Goal: Task Accomplishment & Management: Use online tool/utility

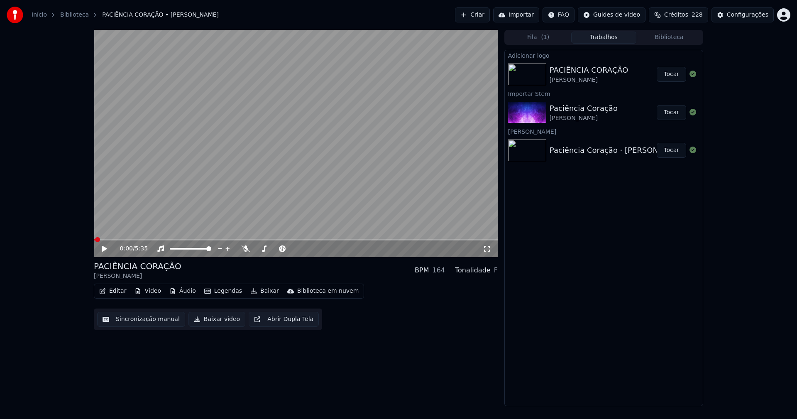
click at [122, 293] on button "Editar" at bounding box center [113, 291] width 34 height 12
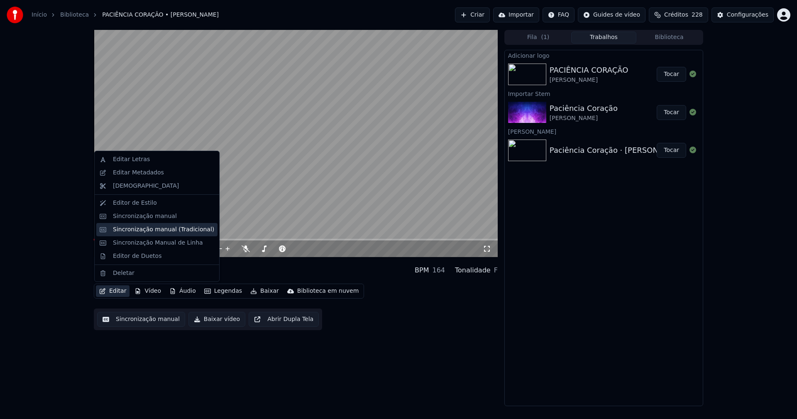
click at [148, 228] on div "Sincronização manual (Tradicional)" at bounding box center [163, 229] width 101 height 8
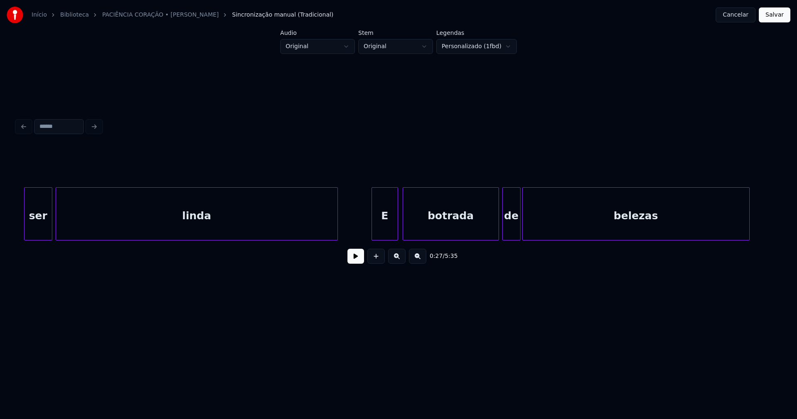
scroll to position [0, 8221]
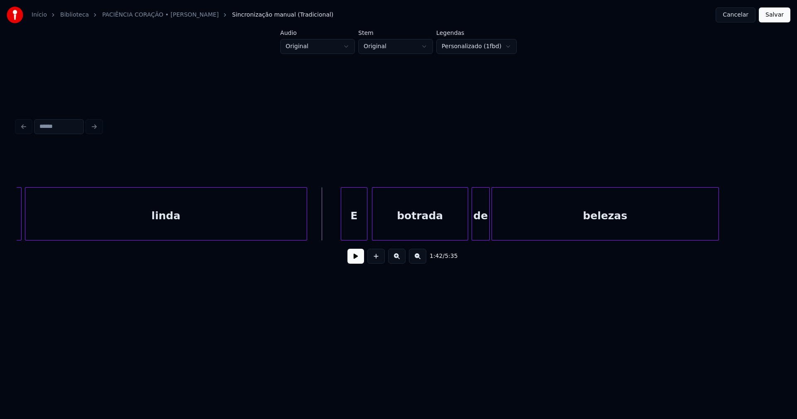
click at [358, 262] on button at bounding box center [355, 256] width 17 height 15
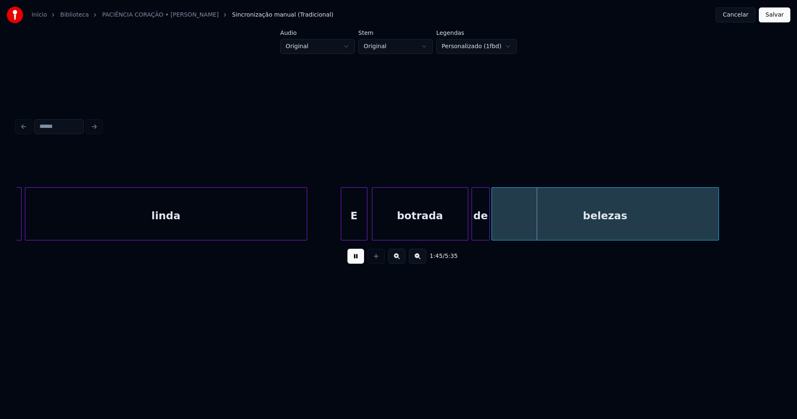
click at [356, 262] on button at bounding box center [355, 256] width 17 height 15
click at [415, 227] on div "botrada" at bounding box center [419, 216] width 95 height 56
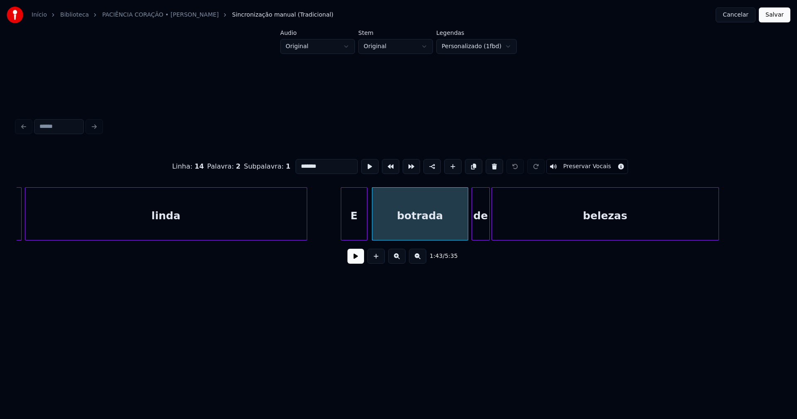
drag, startPoint x: 306, startPoint y: 162, endPoint x: 318, endPoint y: 174, distance: 17.6
click at [306, 163] on input "*******" at bounding box center [326, 166] width 62 height 15
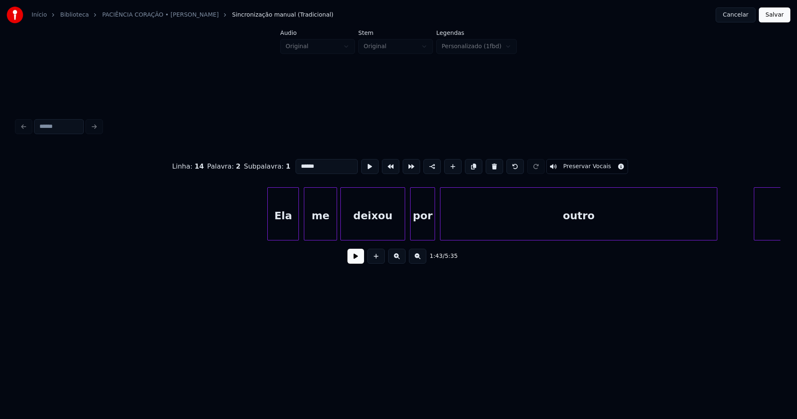
scroll to position [0, 19541]
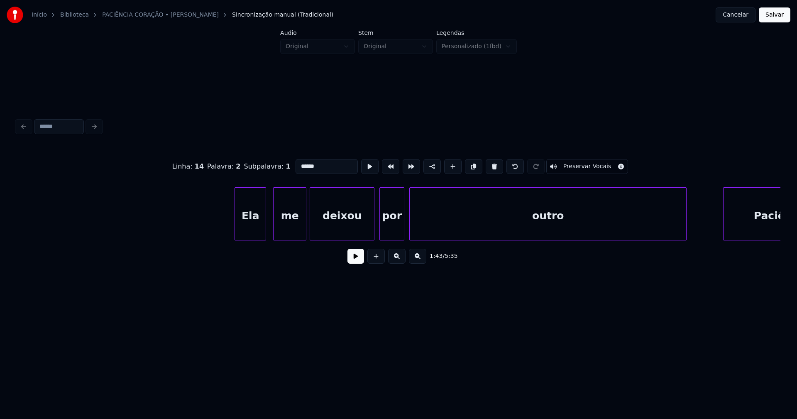
click at [255, 232] on div "Ela" at bounding box center [250, 216] width 31 height 56
type input "******"
click at [352, 260] on button at bounding box center [355, 256] width 17 height 15
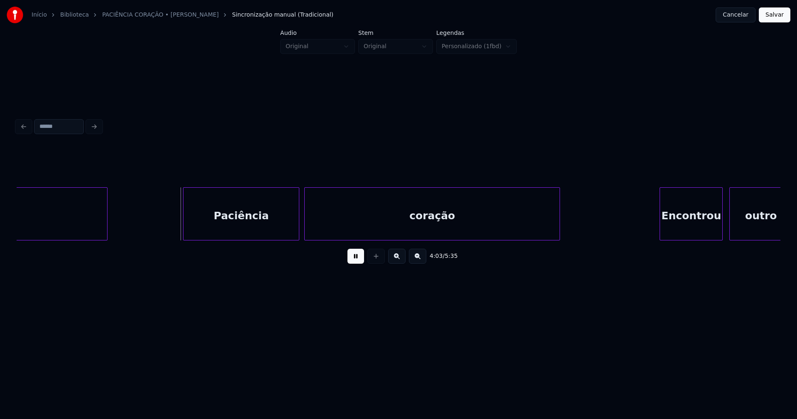
scroll to position [0, 20205]
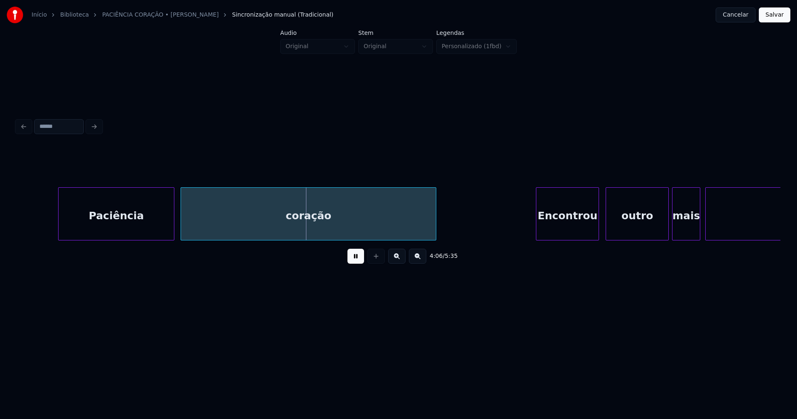
click at [121, 229] on div "Paciência" at bounding box center [116, 216] width 115 height 56
click at [382, 232] on div at bounding box center [382, 214] width 2 height 52
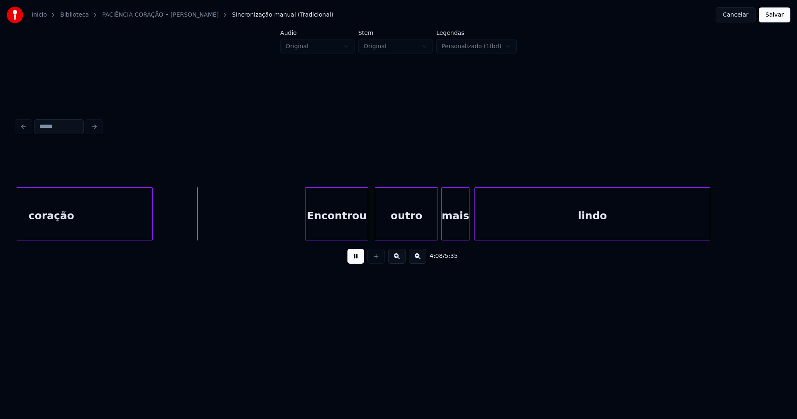
scroll to position [0, 20513]
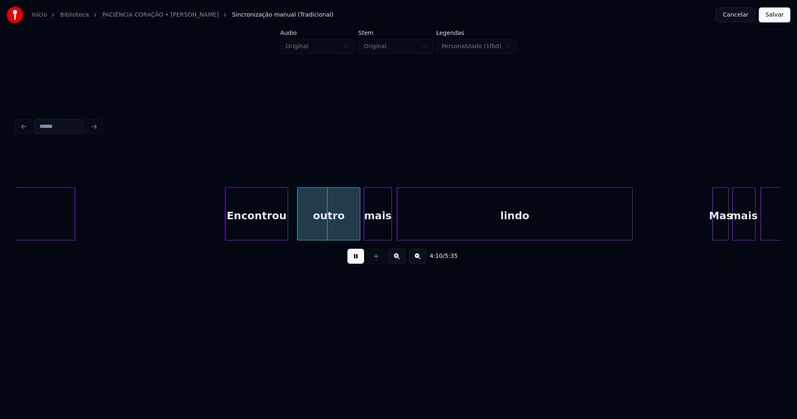
click at [269, 225] on div "Encontrou" at bounding box center [256, 216] width 62 height 56
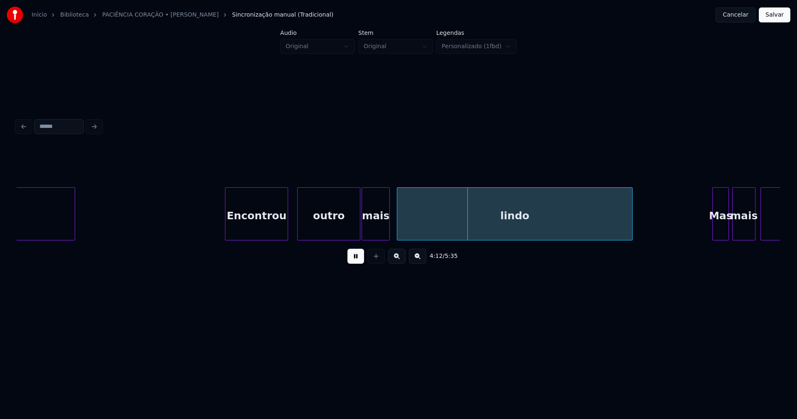
click at [377, 231] on div "mais" at bounding box center [375, 216] width 27 height 56
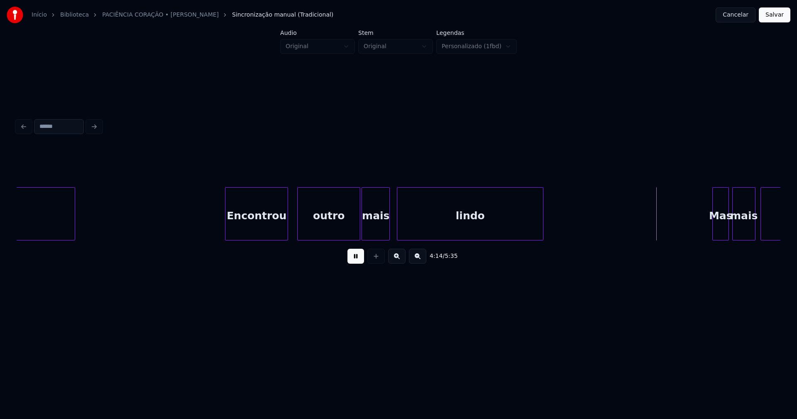
click at [541, 236] on div at bounding box center [541, 214] width 2 height 52
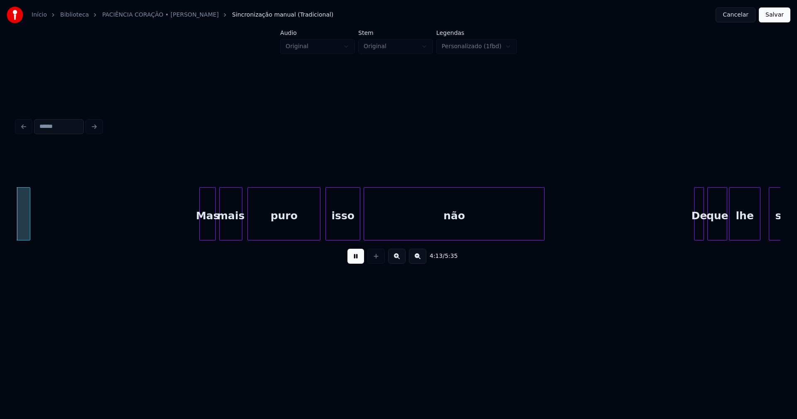
scroll to position [0, 21026]
click at [207, 228] on div "Mas" at bounding box center [206, 216] width 16 height 56
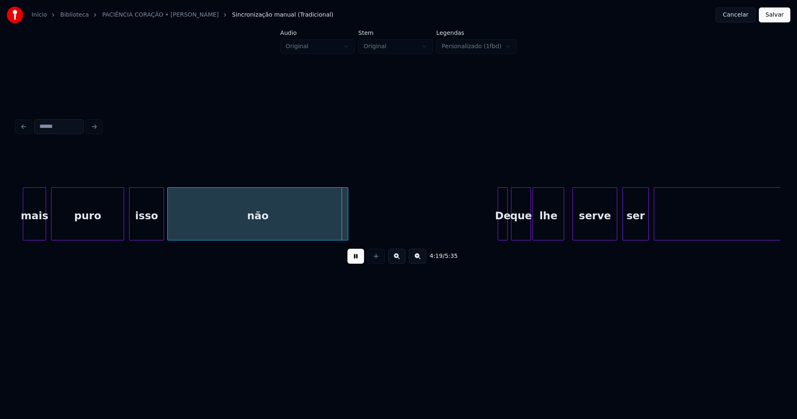
scroll to position [0, 21515]
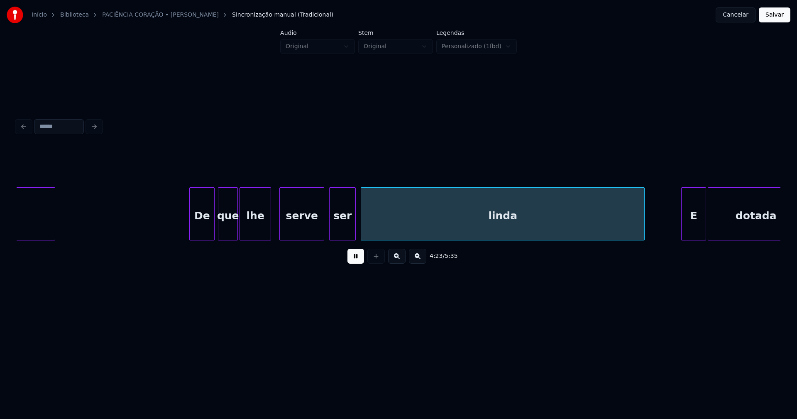
click at [190, 232] on div at bounding box center [191, 214] width 2 height 52
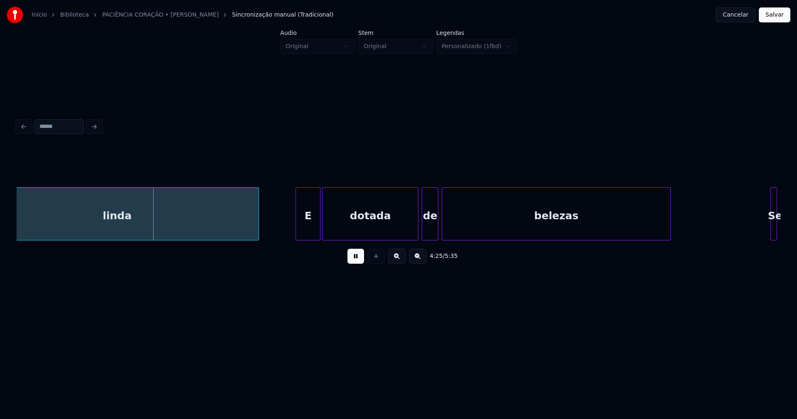
scroll to position [0, 21917]
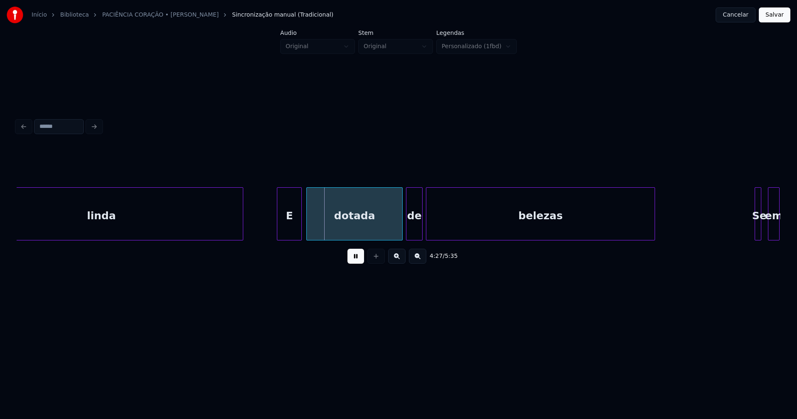
click at [292, 232] on div "E" at bounding box center [289, 216] width 24 height 56
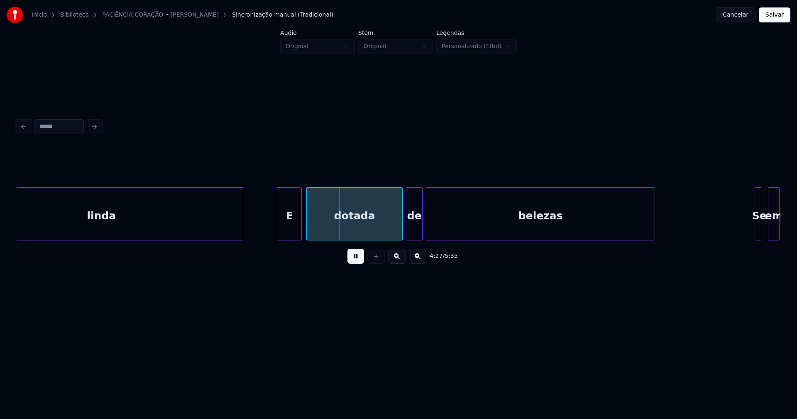
click at [354, 261] on button at bounding box center [355, 256] width 17 height 15
click at [340, 224] on div "dotada" at bounding box center [354, 216] width 95 height 56
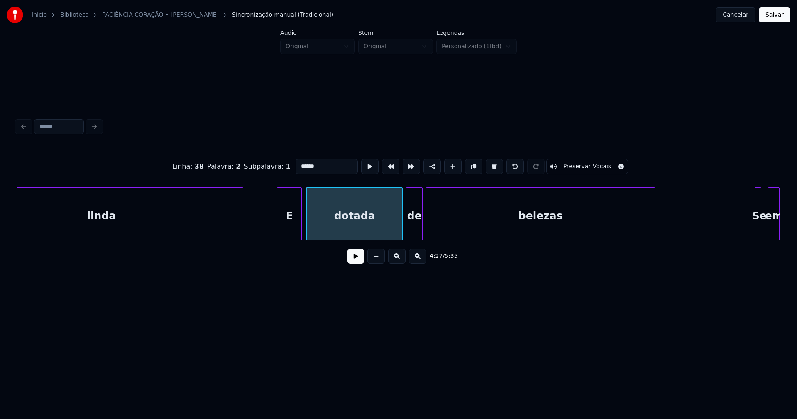
click at [299, 161] on input "******" at bounding box center [326, 166] width 62 height 15
type input "******"
click at [362, 263] on button at bounding box center [355, 256] width 17 height 15
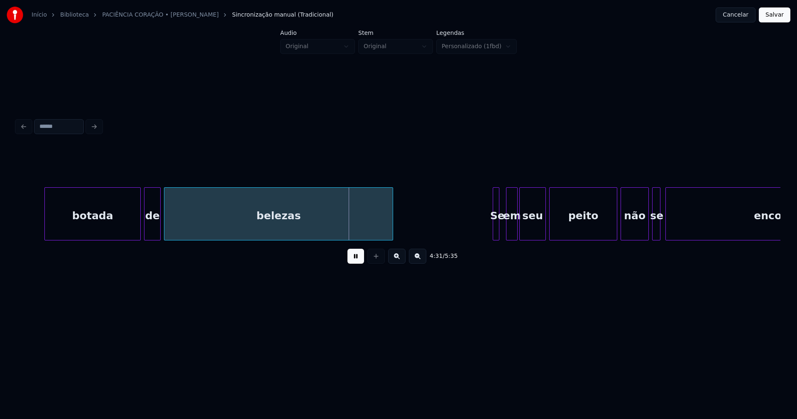
scroll to position [0, 22317]
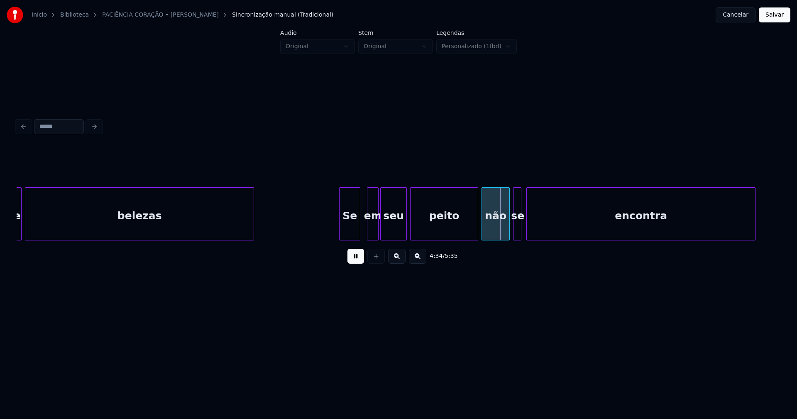
click at [340, 230] on div at bounding box center [340, 214] width 2 height 52
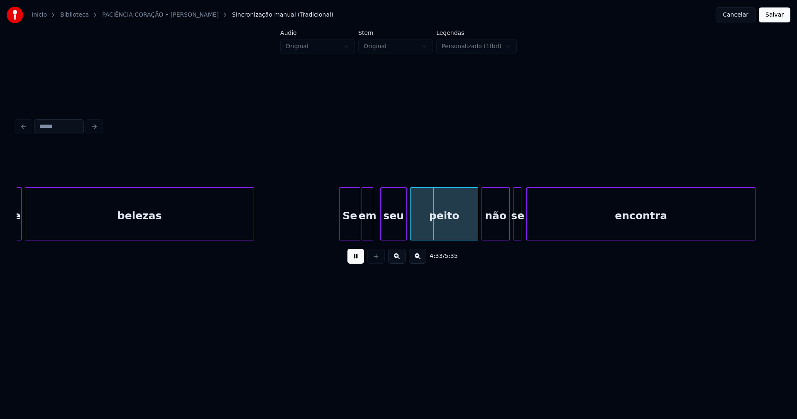
click at [369, 228] on div "em" at bounding box center [367, 216] width 11 height 56
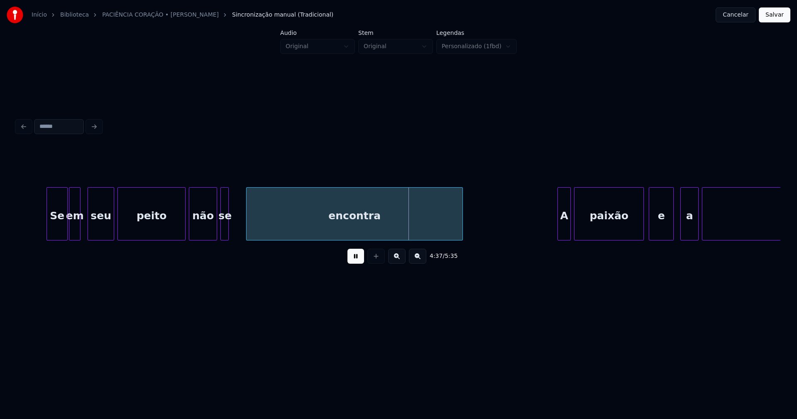
scroll to position [0, 22610]
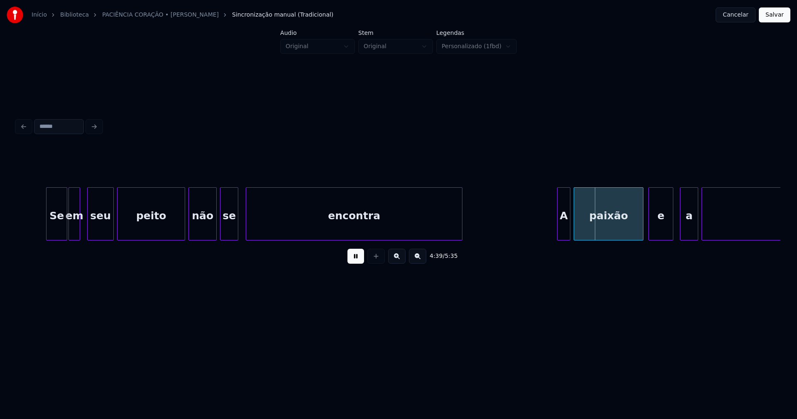
click at [238, 232] on div at bounding box center [236, 214] width 2 height 52
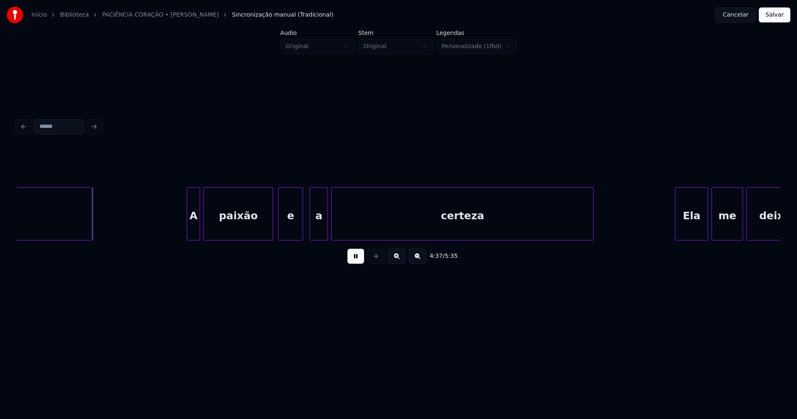
scroll to position [0, 22996]
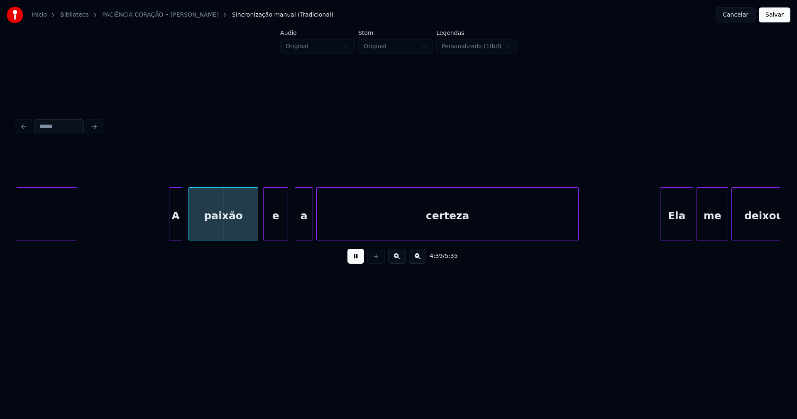
click at [176, 232] on div "A" at bounding box center [175, 216] width 12 height 56
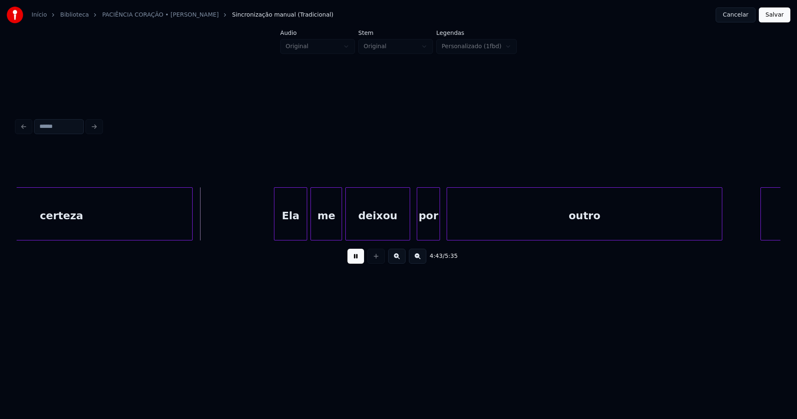
scroll to position [0, 23397]
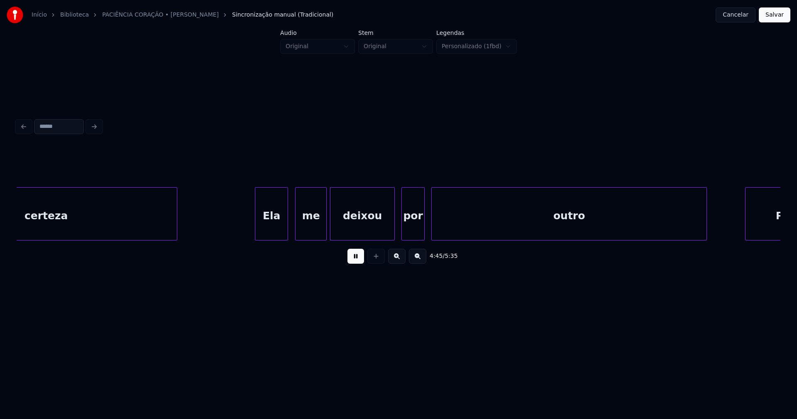
click at [272, 237] on div "Ela" at bounding box center [271, 216] width 32 height 56
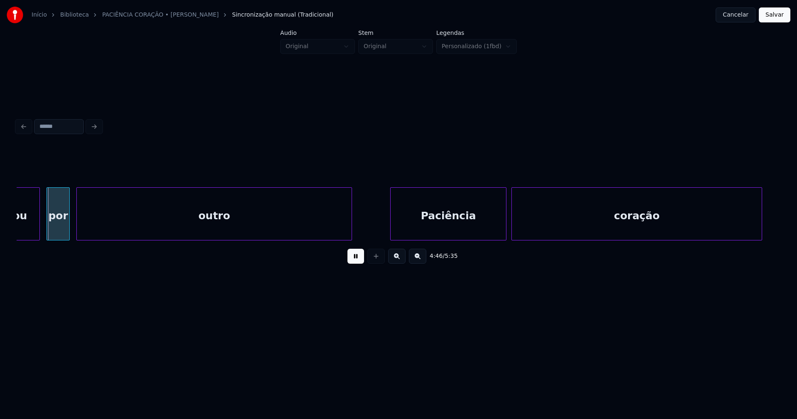
scroll to position [0, 23767]
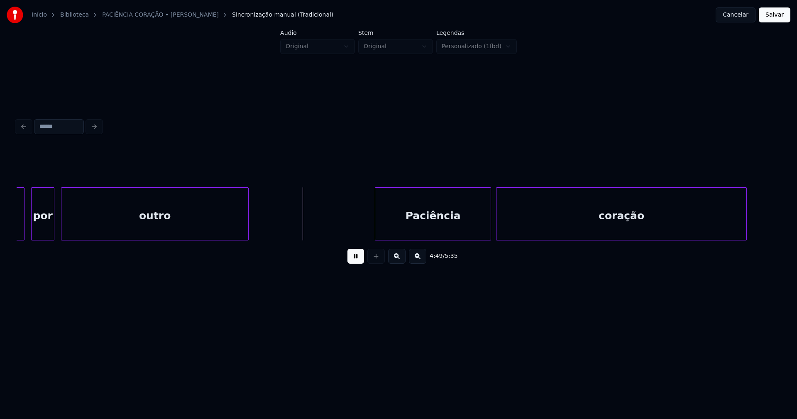
click at [247, 234] on div at bounding box center [247, 214] width 2 height 52
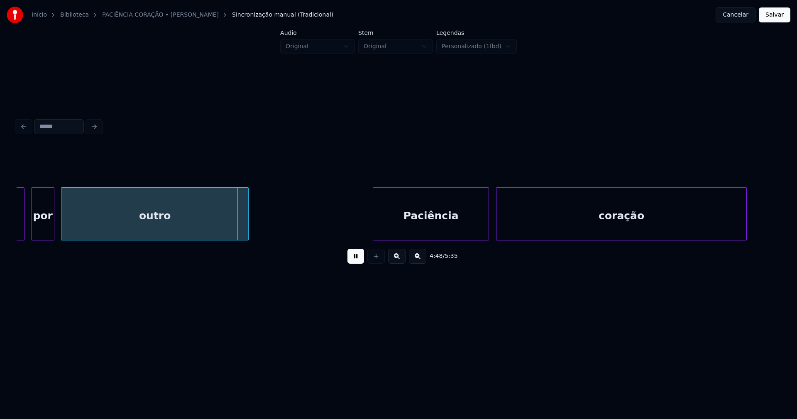
click at [449, 232] on div "Paciência" at bounding box center [430, 216] width 115 height 56
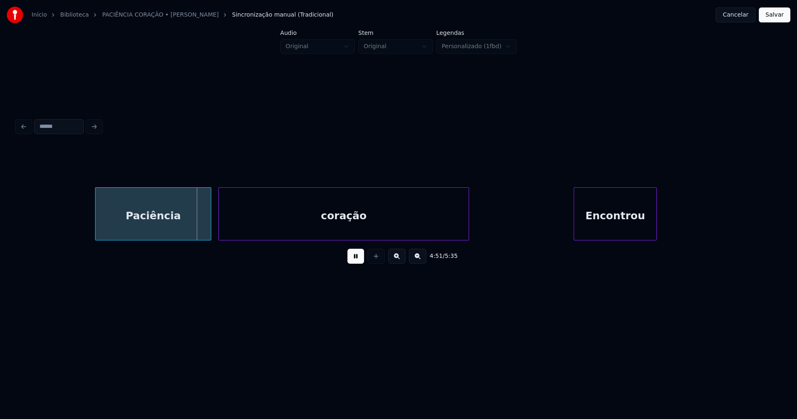
scroll to position [0, 24122]
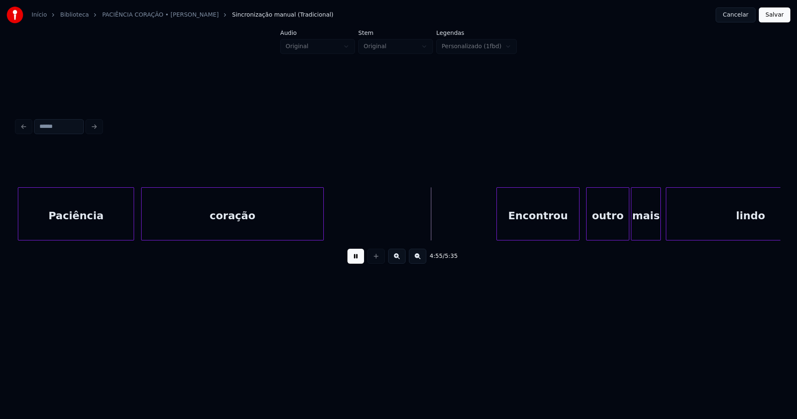
click at [322, 238] on div "Paciência coração Encontrou outro mais lindo" at bounding box center [399, 213] width 764 height 53
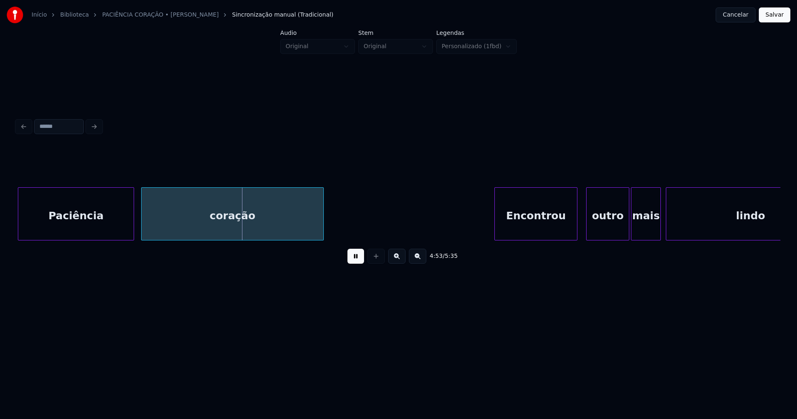
click at [530, 226] on div "Encontrou" at bounding box center [536, 216] width 82 height 56
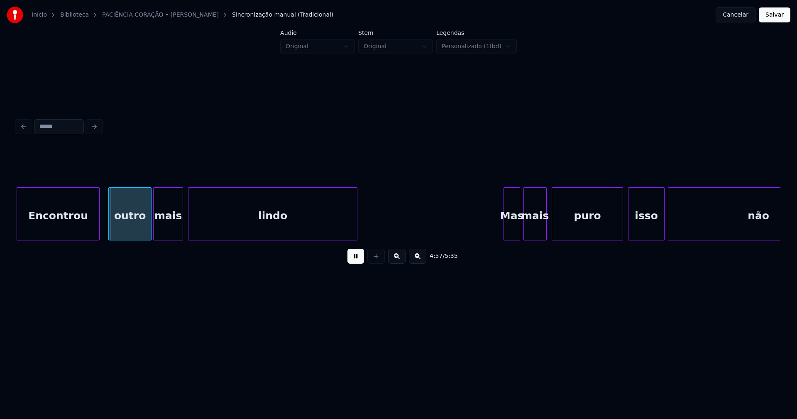
scroll to position [0, 24631]
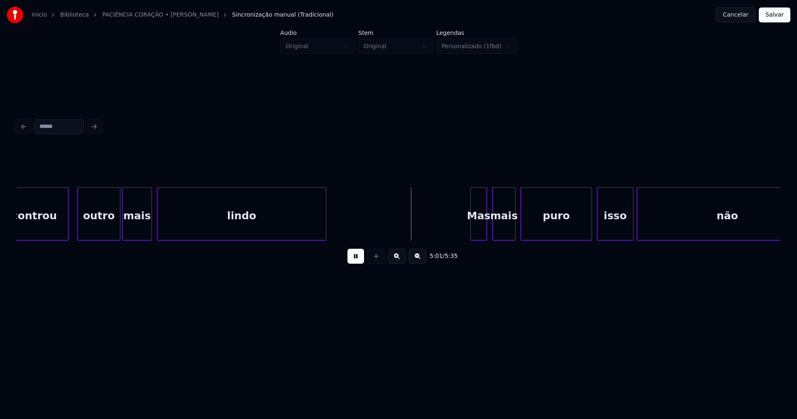
click at [482, 234] on div "Mas" at bounding box center [479, 216] width 16 height 56
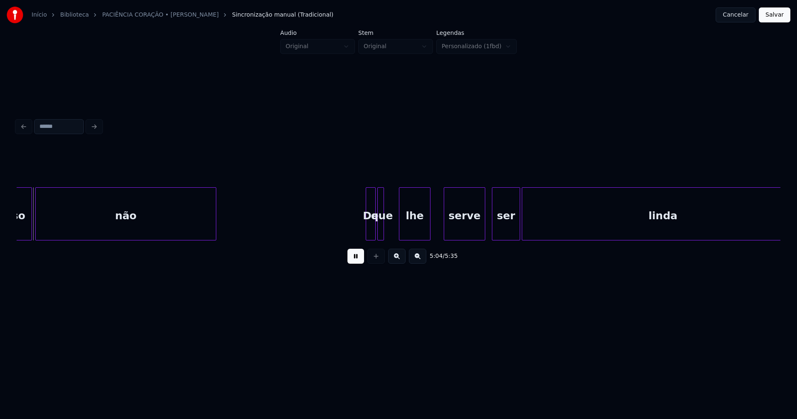
scroll to position [0, 25233]
click at [349, 237] on div "isso não De que lhe serve ser [PERSON_NAME]" at bounding box center [399, 213] width 764 height 53
click at [393, 230] on div at bounding box center [394, 214] width 2 height 52
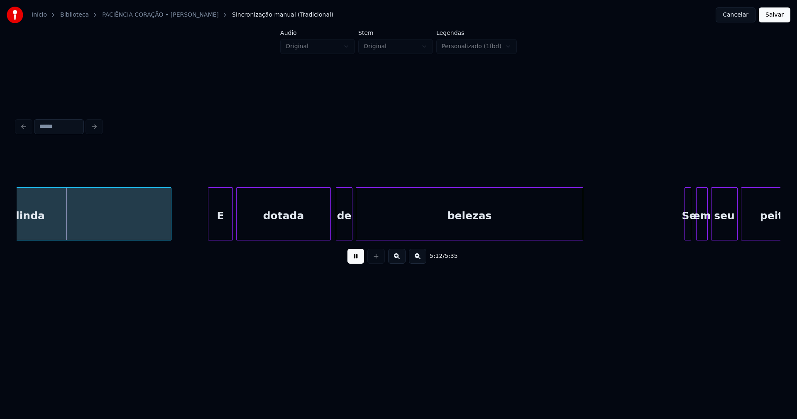
scroll to position [0, 25880]
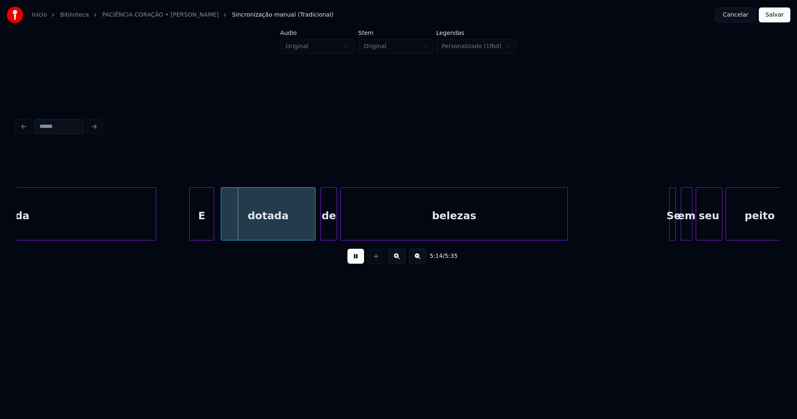
click at [208, 235] on div "E" at bounding box center [202, 216] width 24 height 56
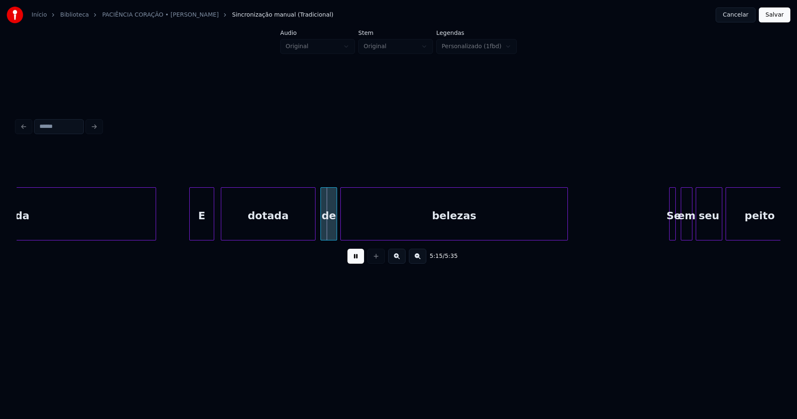
click at [357, 261] on button at bounding box center [355, 256] width 17 height 15
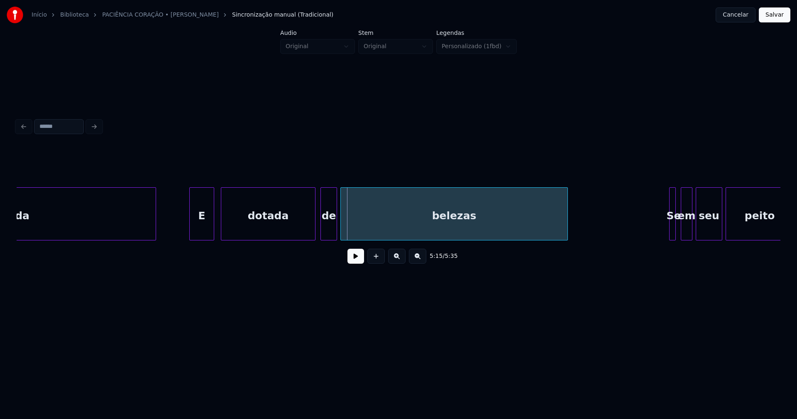
click at [239, 218] on div "dotada" at bounding box center [268, 216] width 94 height 56
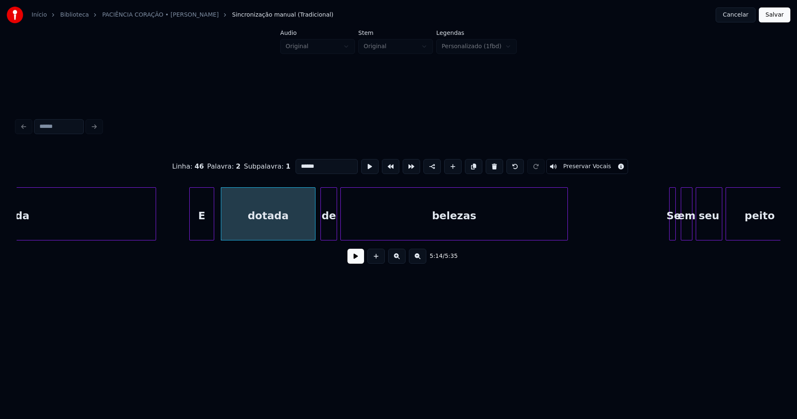
click at [298, 163] on input "******" at bounding box center [326, 166] width 62 height 15
type input "******"
click at [356, 261] on button at bounding box center [355, 256] width 17 height 15
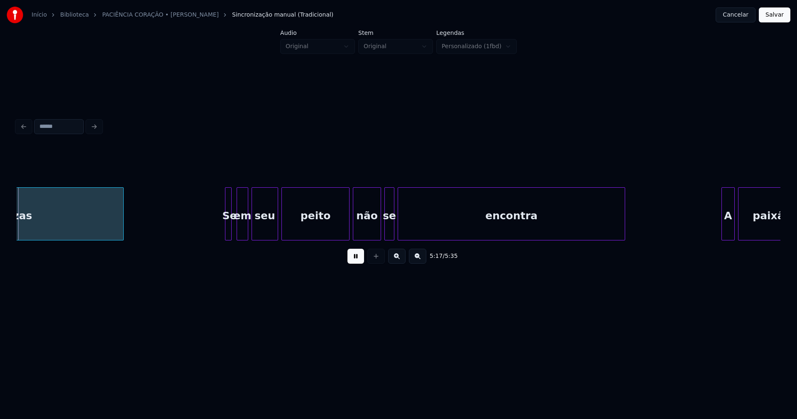
scroll to position [0, 26324]
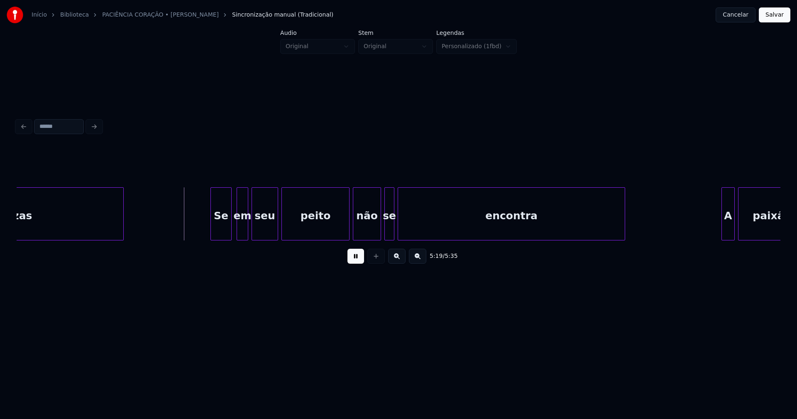
click at [211, 227] on div at bounding box center [212, 214] width 2 height 52
click at [239, 234] on div "em" at bounding box center [238, 216] width 11 height 56
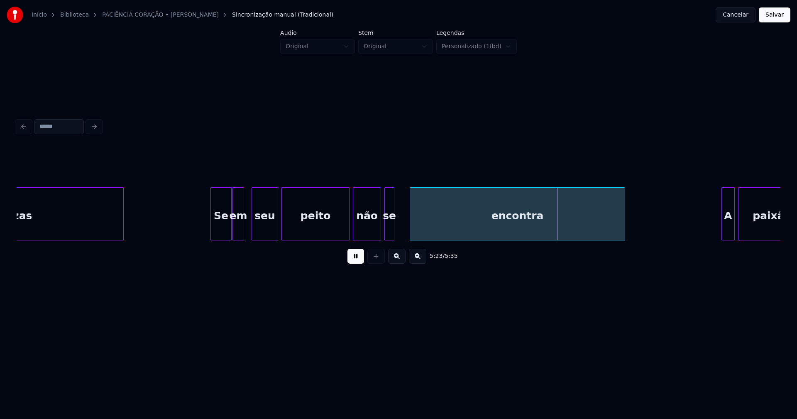
click at [410, 233] on div at bounding box center [411, 214] width 2 height 52
click at [400, 229] on div at bounding box center [401, 214] width 2 height 52
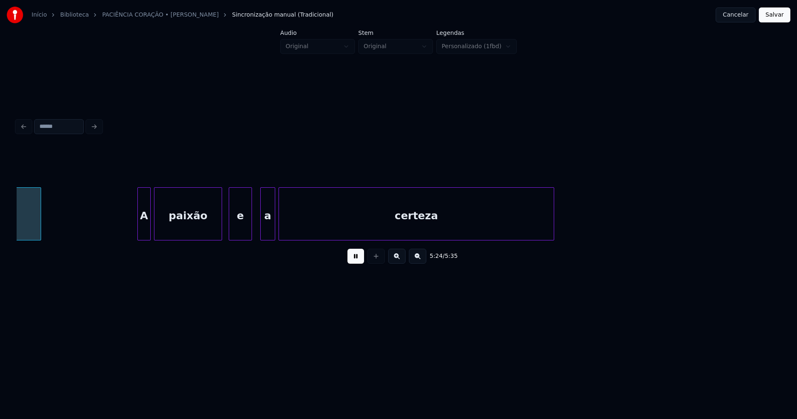
scroll to position [0, 26916]
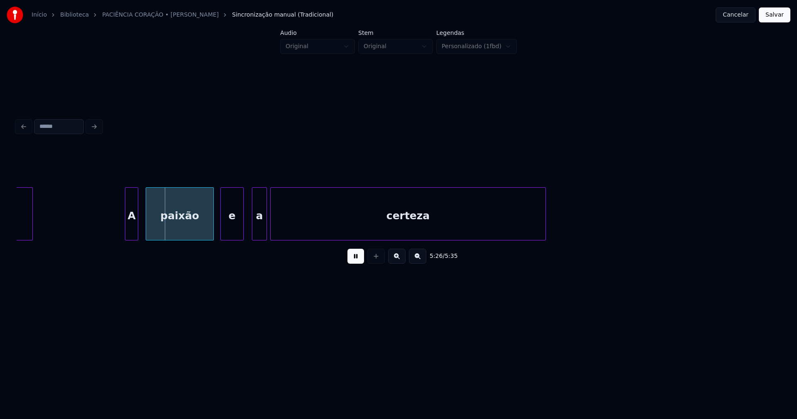
click at [130, 234] on div "A" at bounding box center [131, 216] width 12 height 56
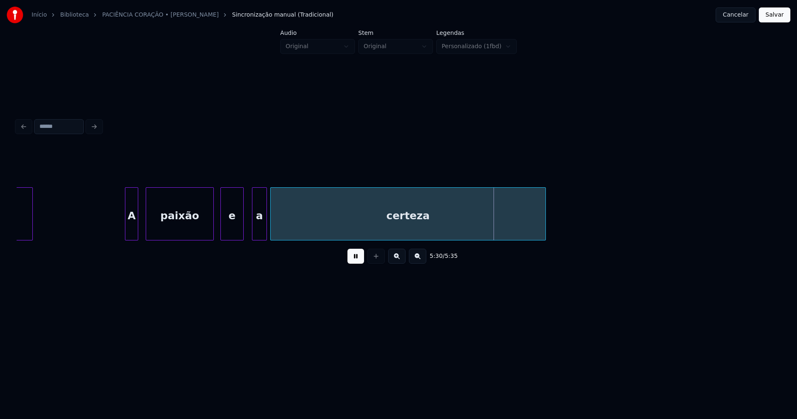
drag, startPoint x: 108, startPoint y: 227, endPoint x: 271, endPoint y: 228, distance: 162.7
click at [779, 17] on button "Salvar" at bounding box center [775, 14] width 32 height 15
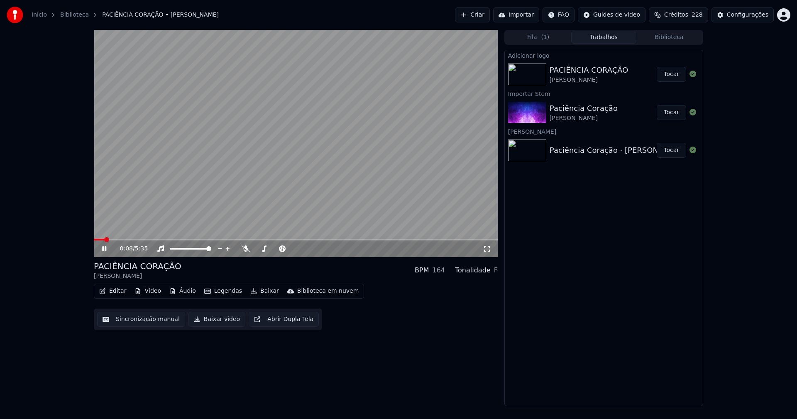
click at [103, 248] on icon at bounding box center [104, 248] width 4 height 5
click at [219, 322] on button "Baixar vídeo" at bounding box center [216, 319] width 57 height 15
